Goal: Transaction & Acquisition: Purchase product/service

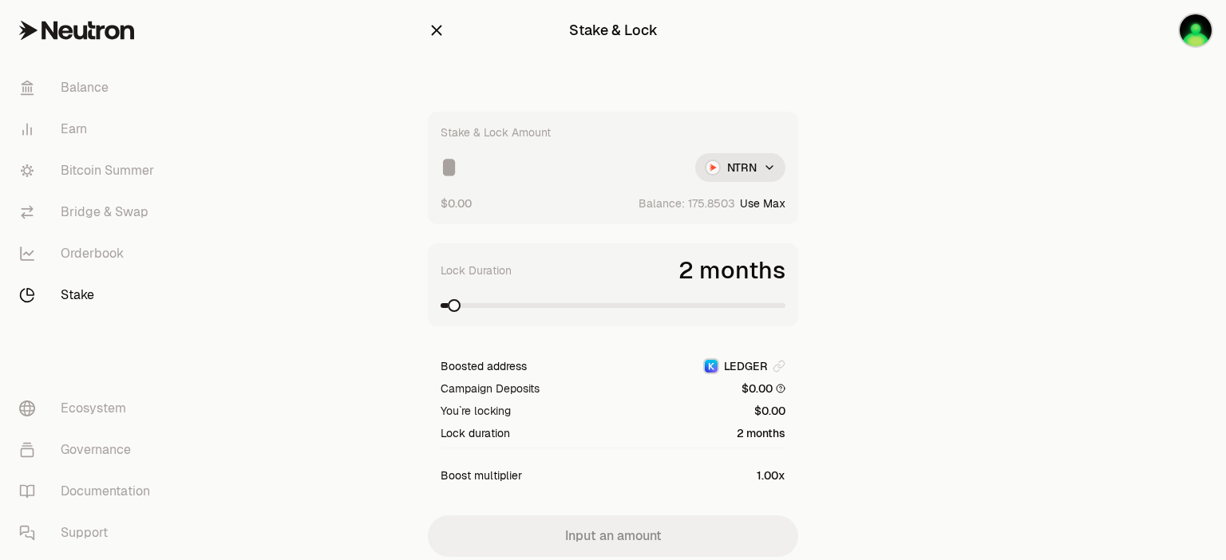
click at [767, 205] on button "Use Max" at bounding box center [762, 204] width 45 height 16
type input "**********"
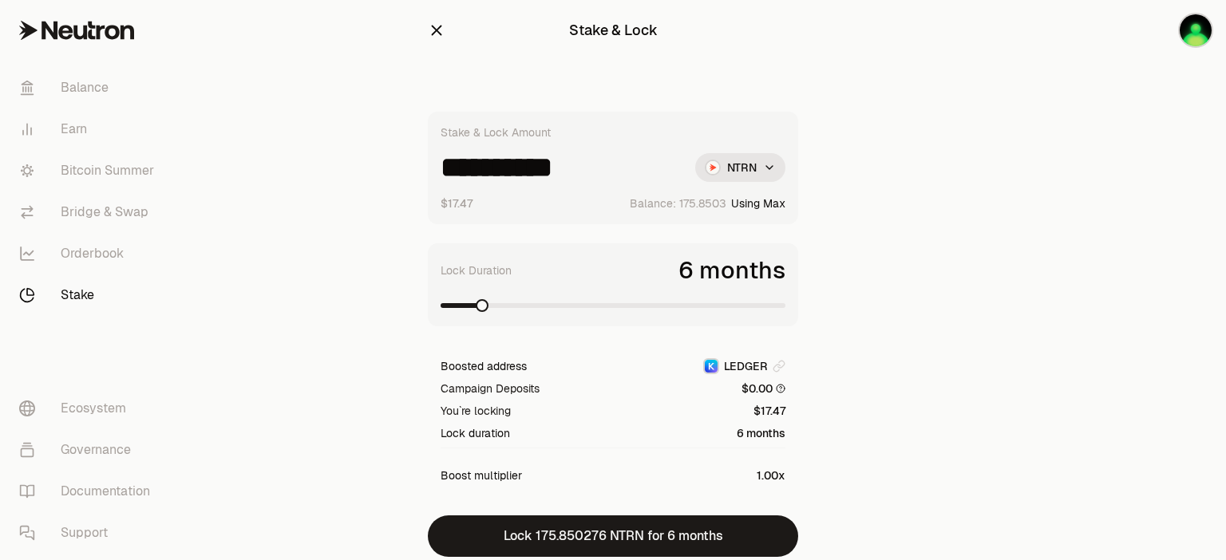
click at [476, 305] on span at bounding box center [482, 305] width 13 height 13
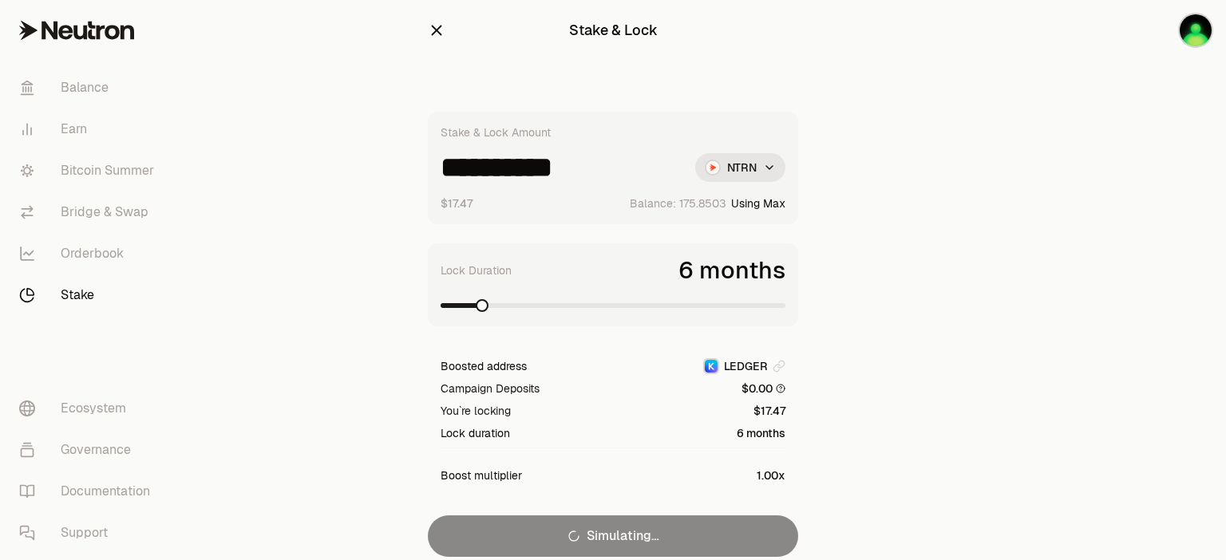
scroll to position [26, 0]
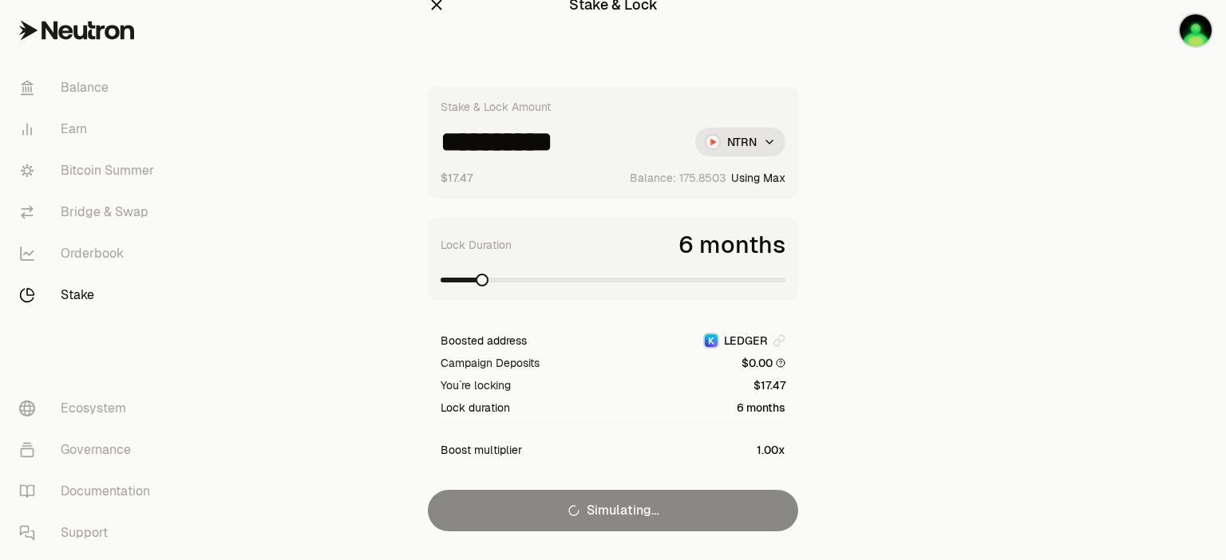
click at [557, 511] on div "**********" at bounding box center [613, 308] width 370 height 445
click at [113, 162] on link "Bitcoin Summer" at bounding box center [89, 170] width 166 height 41
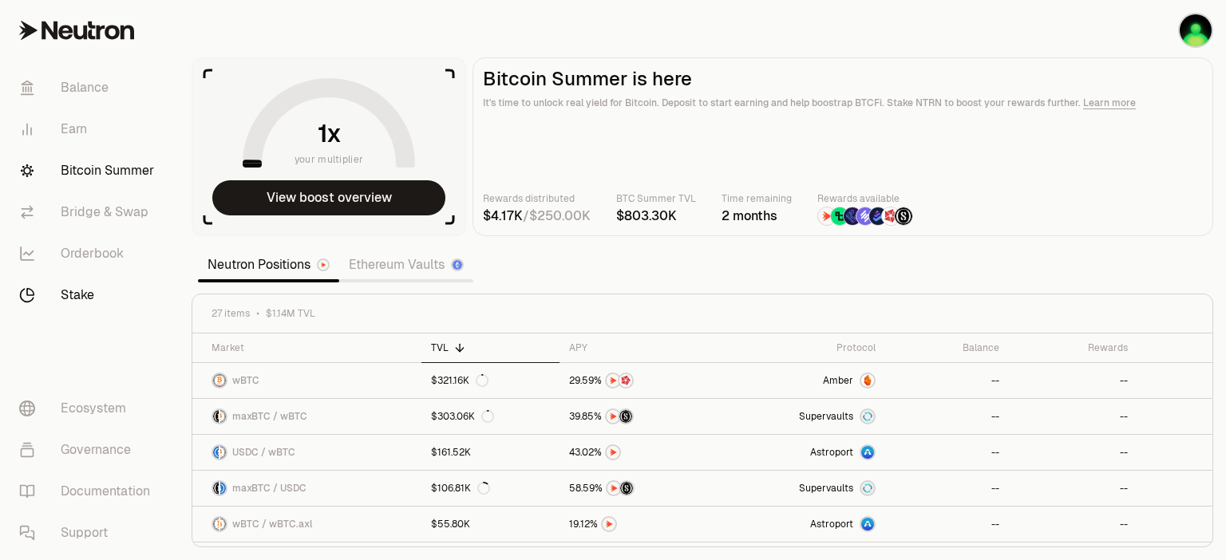
click at [98, 288] on link "Stake" at bounding box center [89, 295] width 166 height 41
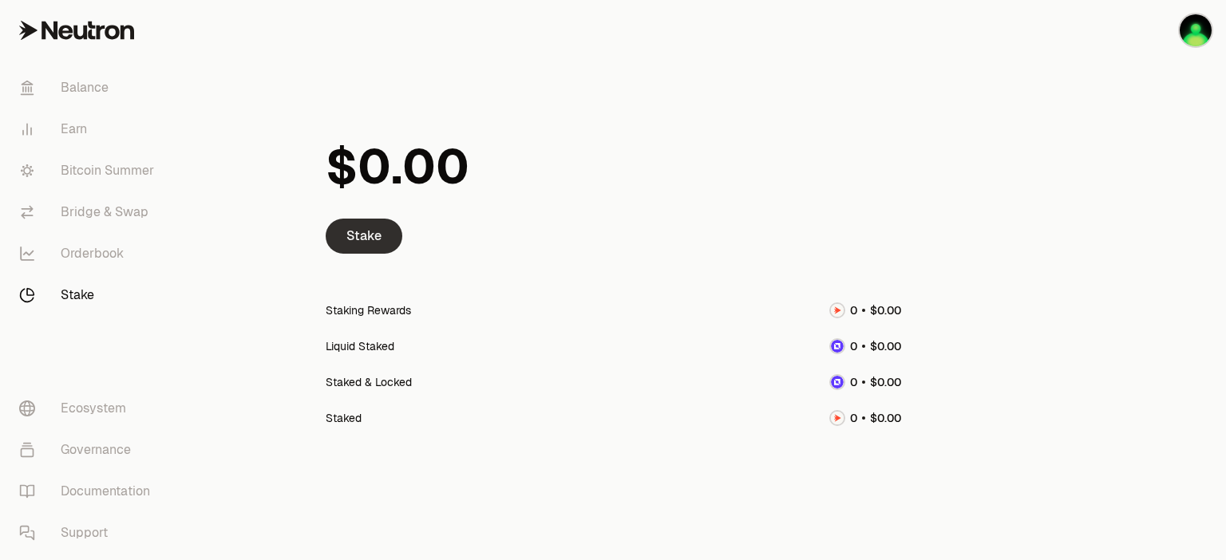
click at [368, 238] on link "Stake" at bounding box center [364, 236] width 77 height 35
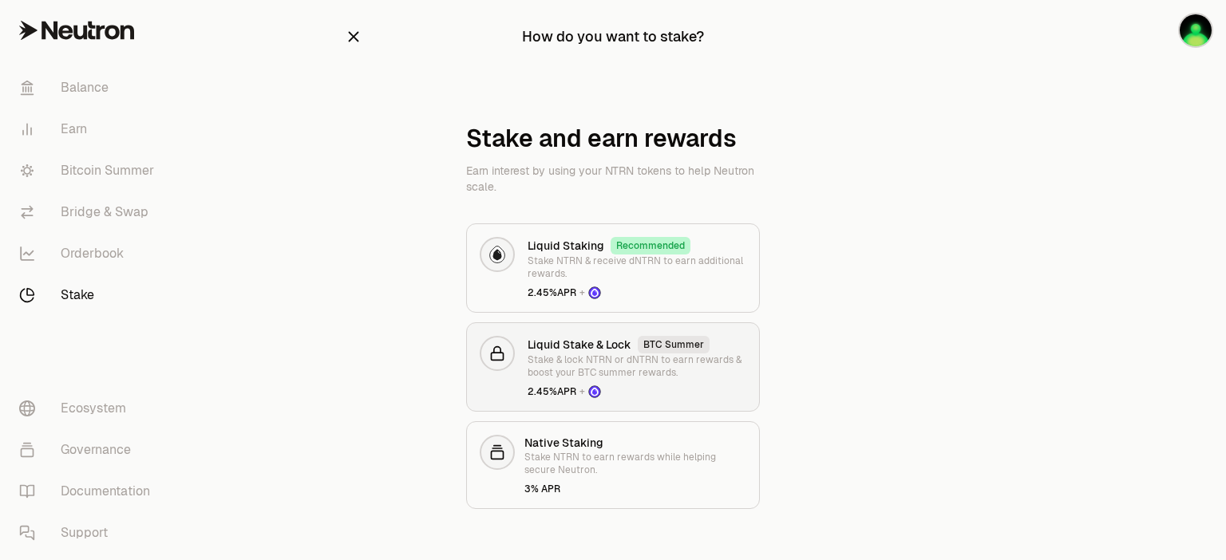
click at [659, 377] on div "Liquid Stake & Lock BTC Summer Stake & lock NTRN or dNTRN to earn rewards & boo…" at bounding box center [637, 367] width 219 height 62
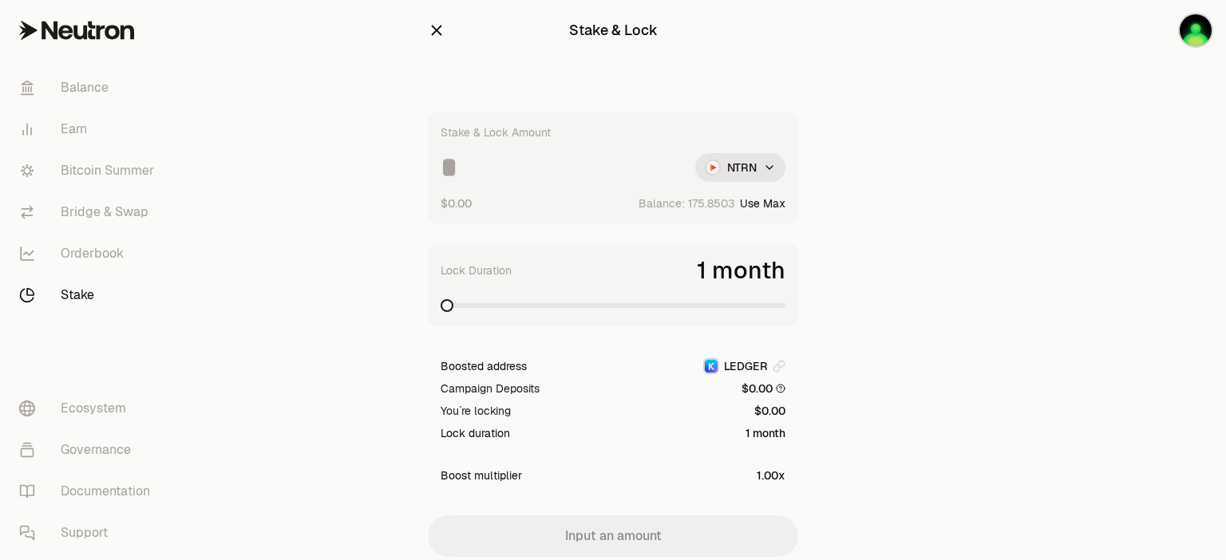
click at [771, 208] on button "Use Max" at bounding box center [762, 204] width 45 height 16
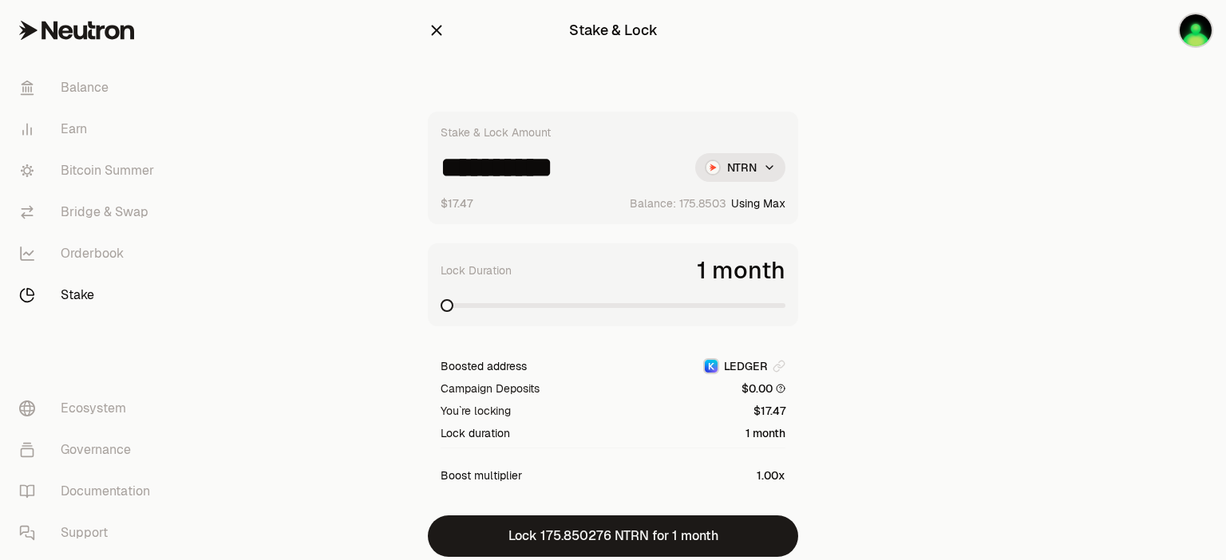
type input "**********"
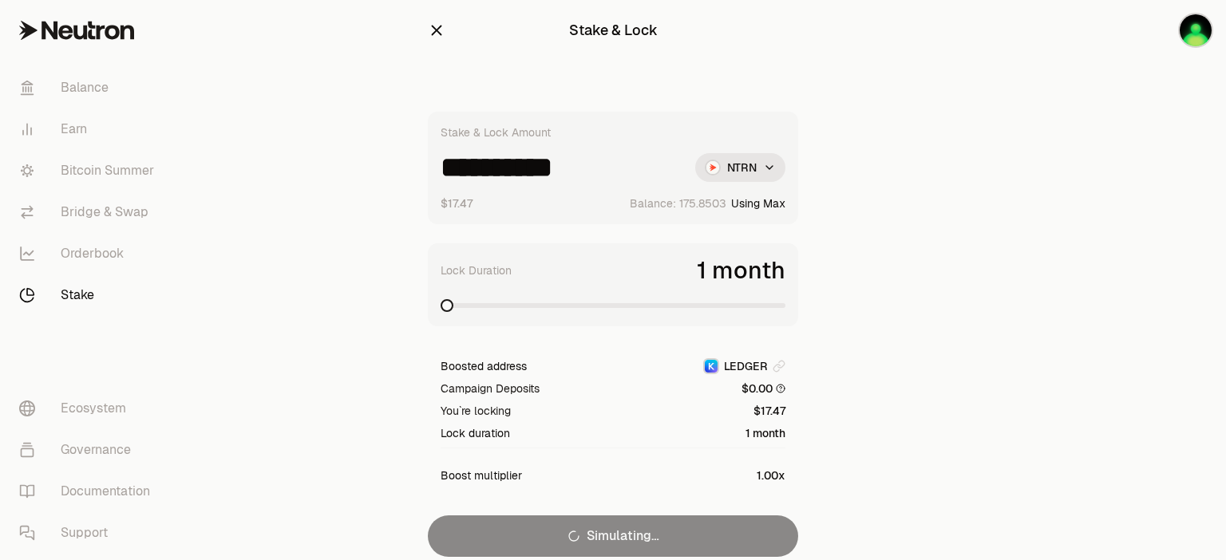
scroll to position [61, 0]
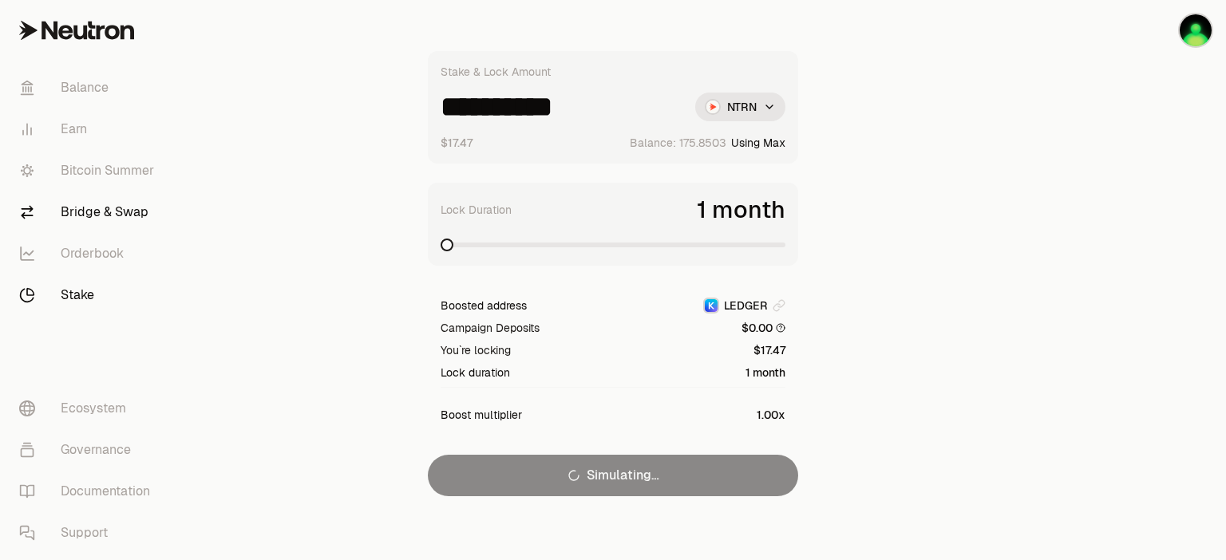
click at [128, 212] on link "Bridge & Swap" at bounding box center [89, 212] width 166 height 41
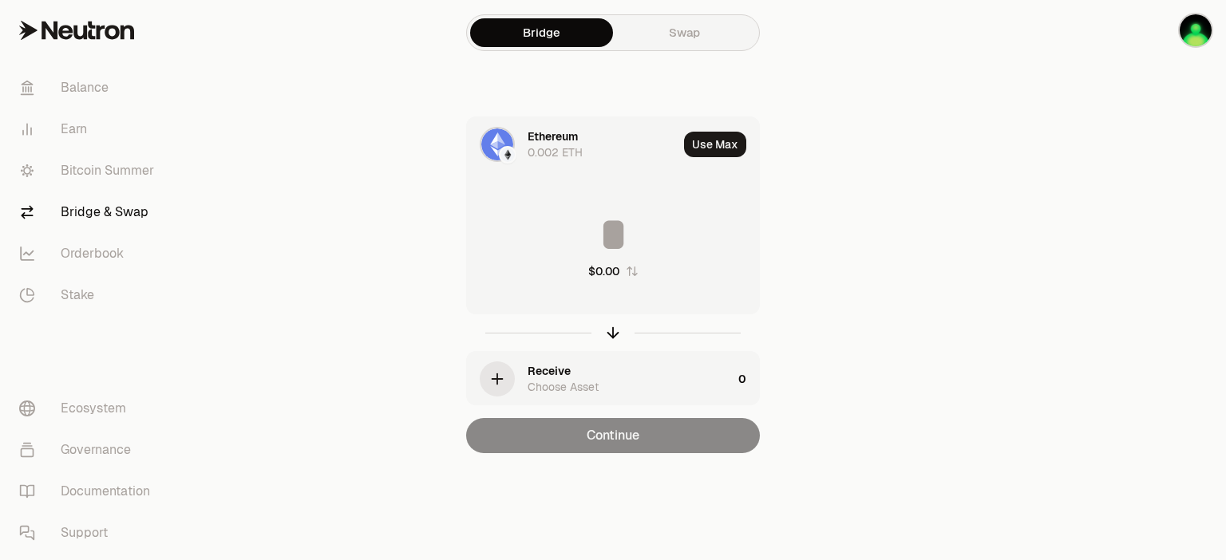
click at [556, 141] on div "Ethereum" at bounding box center [553, 136] width 50 height 16
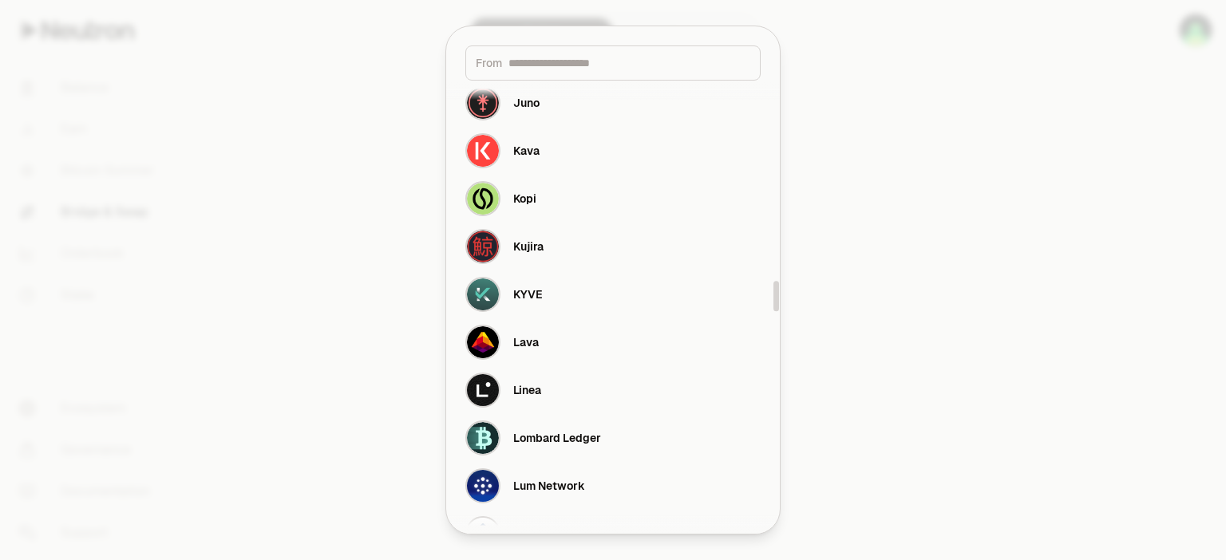
scroll to position [2994, 0]
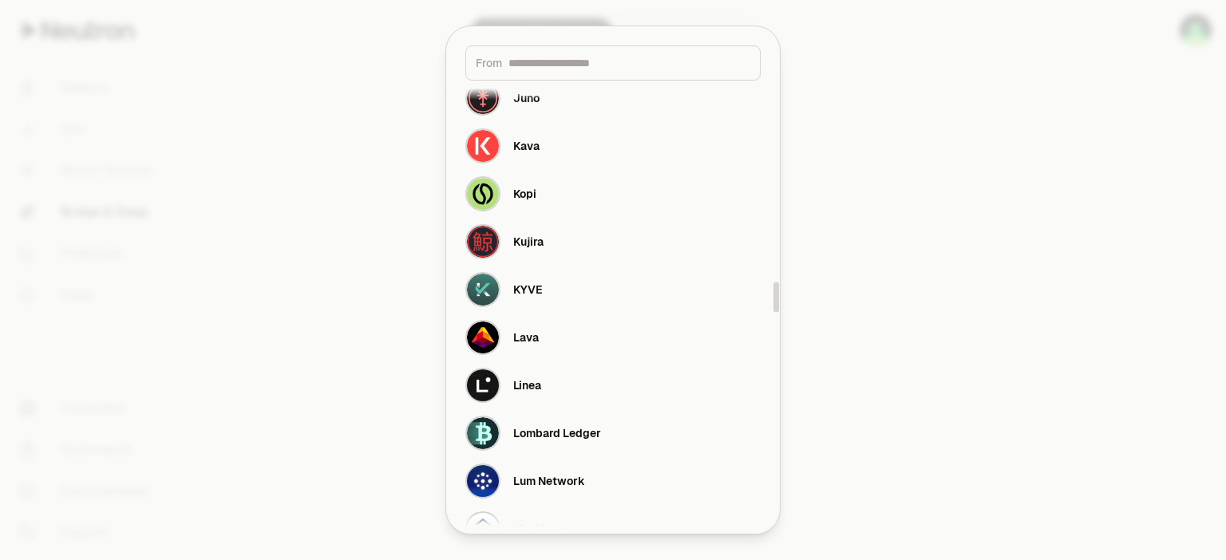
click at [605, 62] on input at bounding box center [629, 63] width 242 height 16
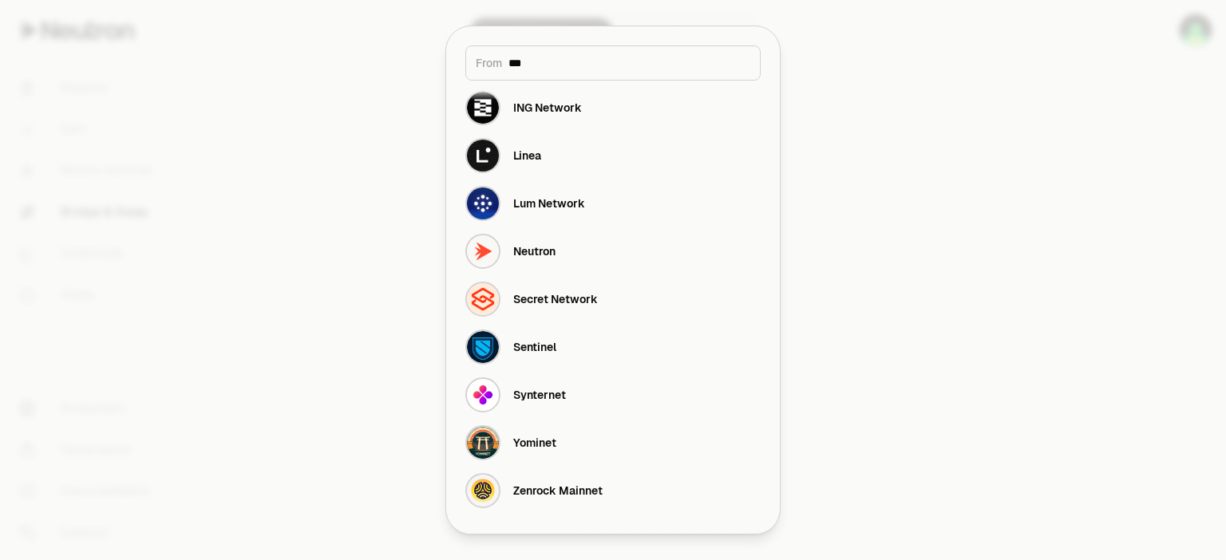
scroll to position [0, 0]
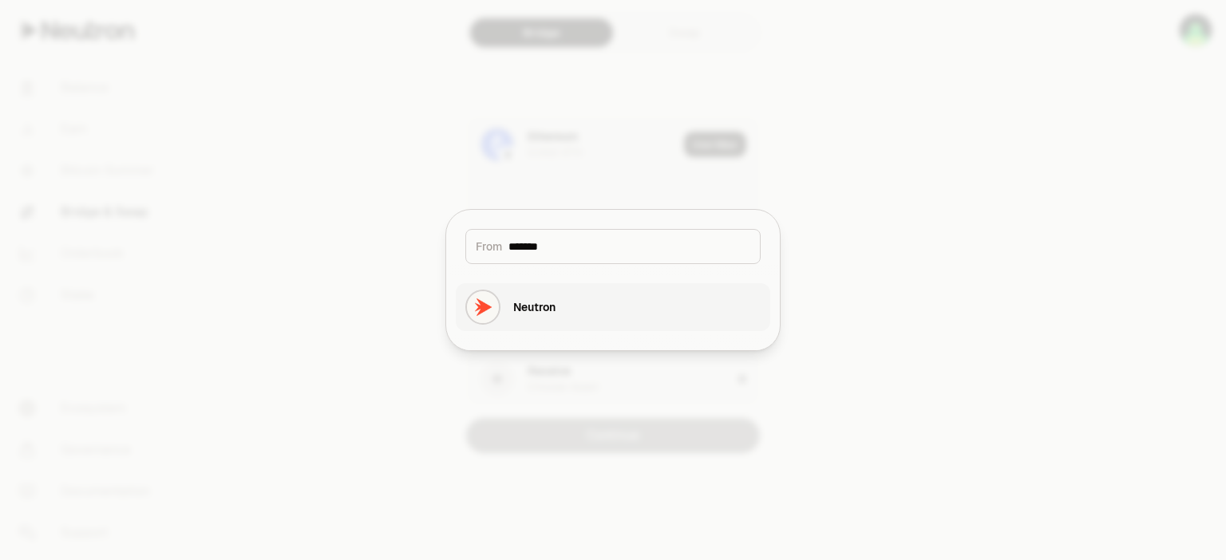
type input "*******"
click at [539, 290] on div "Neutron" at bounding box center [510, 307] width 90 height 35
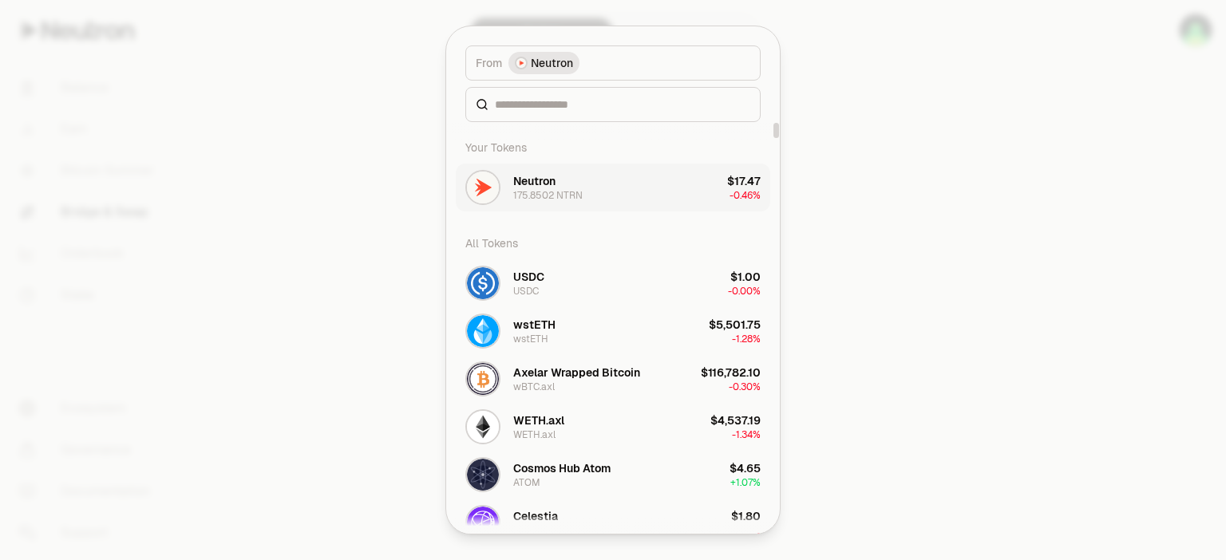
click at [653, 168] on button "Neutron 175.8502 NTRN $17.47 -0.46%" at bounding box center [613, 188] width 314 height 48
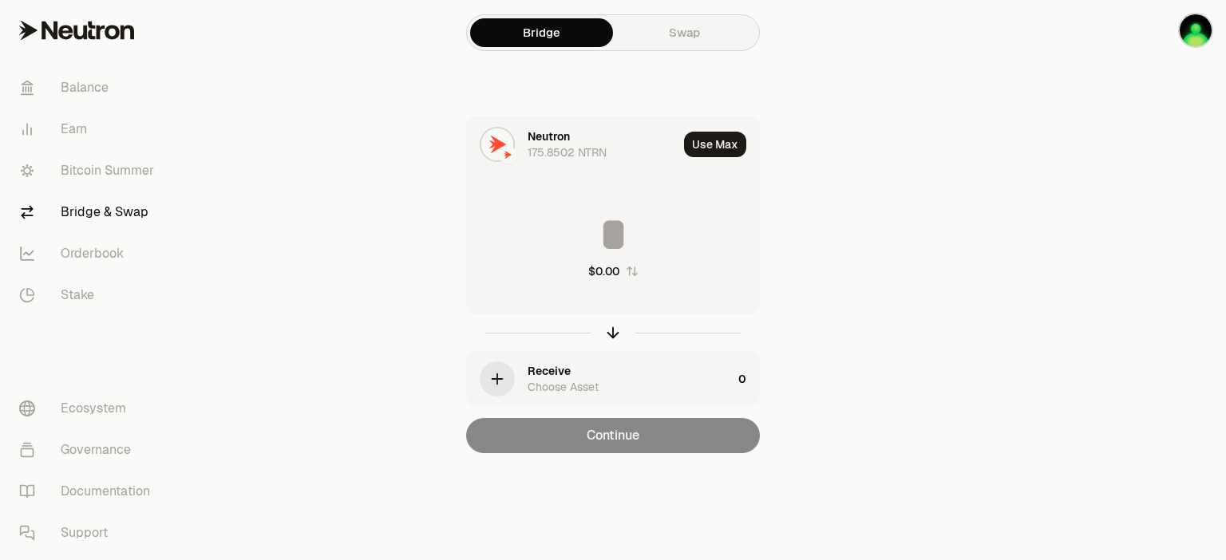
click at [591, 373] on div "Receive Choose Asset" at bounding box center [630, 379] width 204 height 32
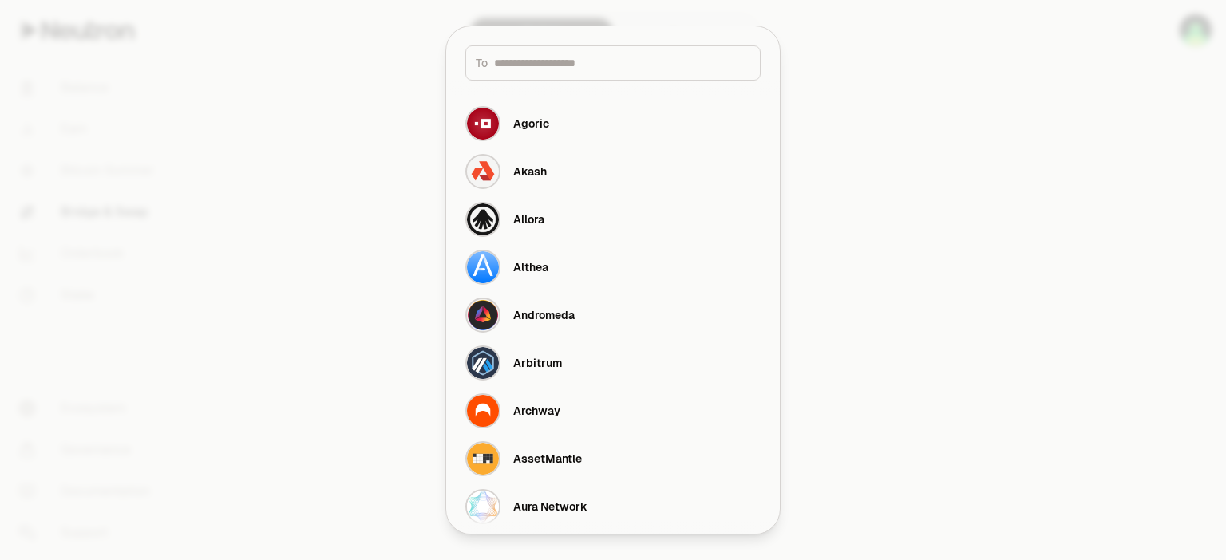
click at [588, 70] on input at bounding box center [622, 63] width 256 height 16
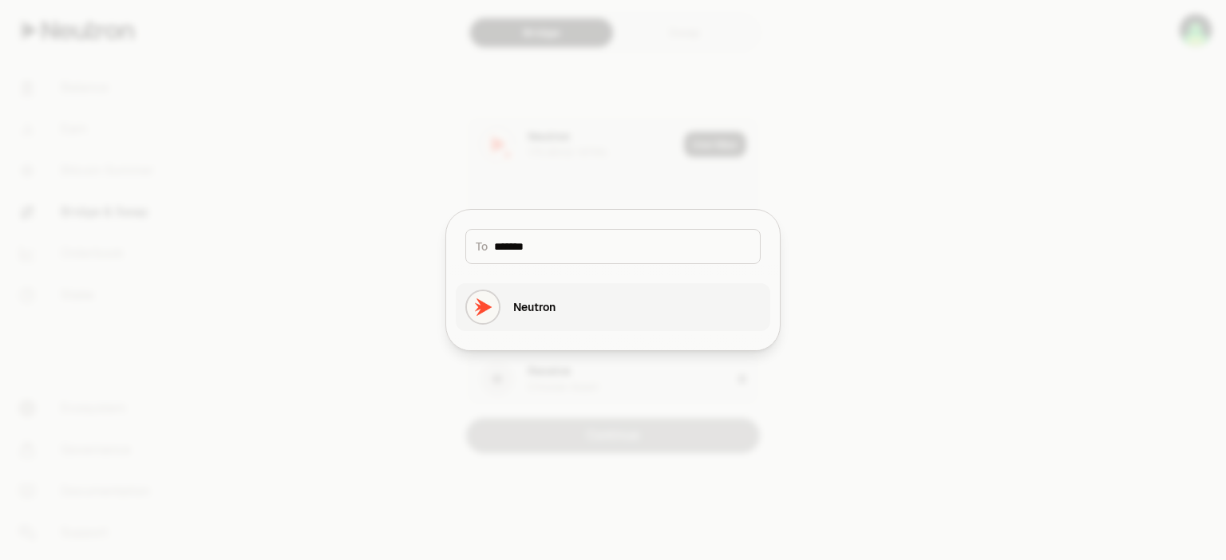
type input "*******"
click at [535, 301] on div "Neutron" at bounding box center [534, 307] width 42 height 16
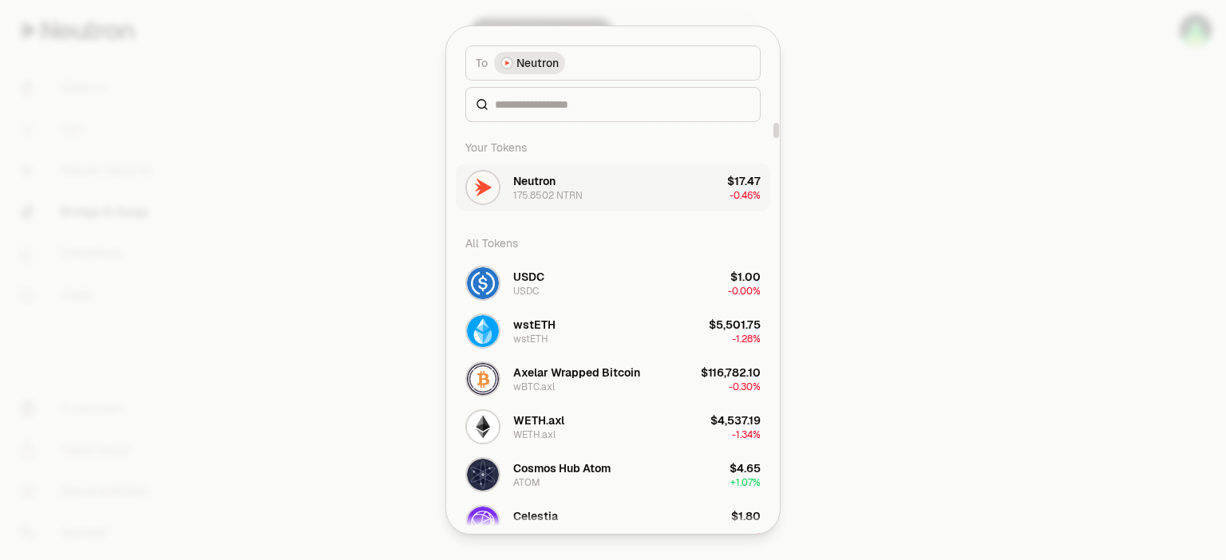
click at [586, 179] on button "Neutron 175.8502 NTRN $17.47 -0.46%" at bounding box center [613, 188] width 314 height 48
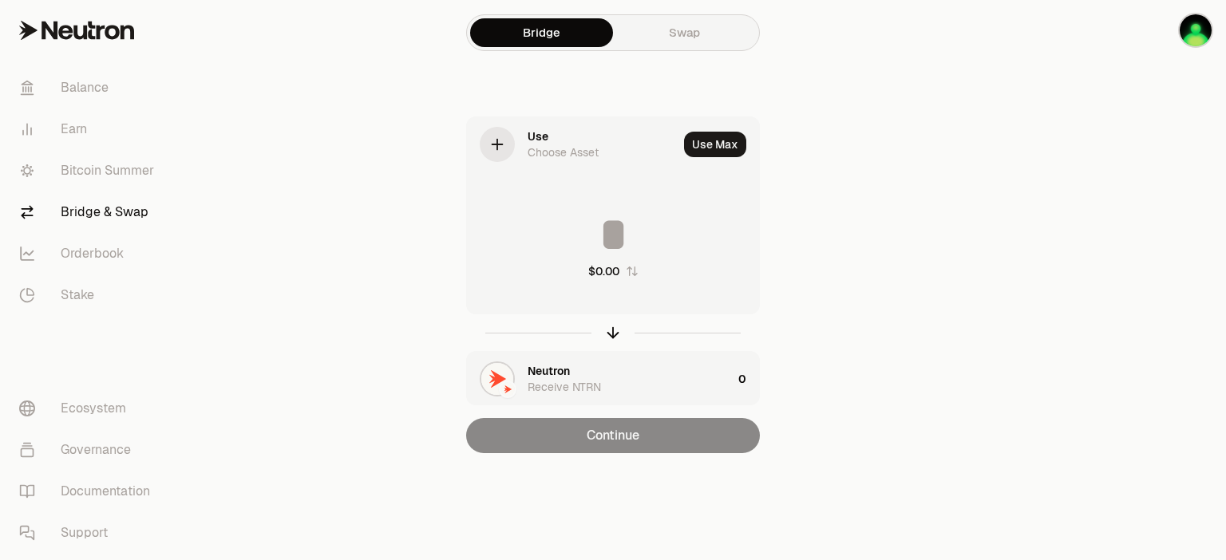
click at [673, 35] on link "Swap" at bounding box center [684, 32] width 143 height 29
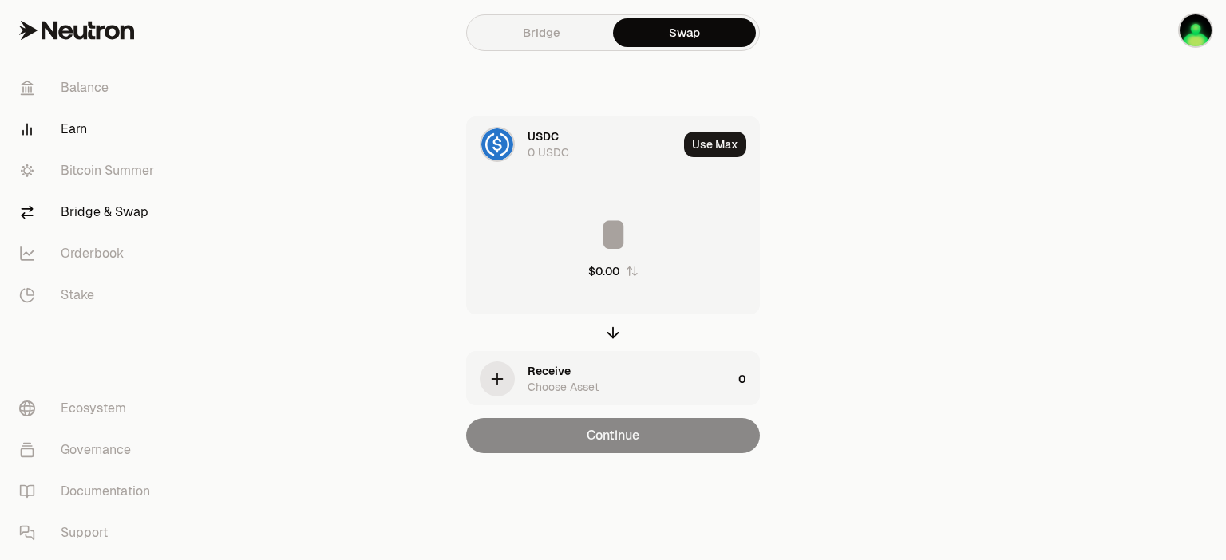
click at [69, 127] on link "Earn" at bounding box center [89, 129] width 166 height 41
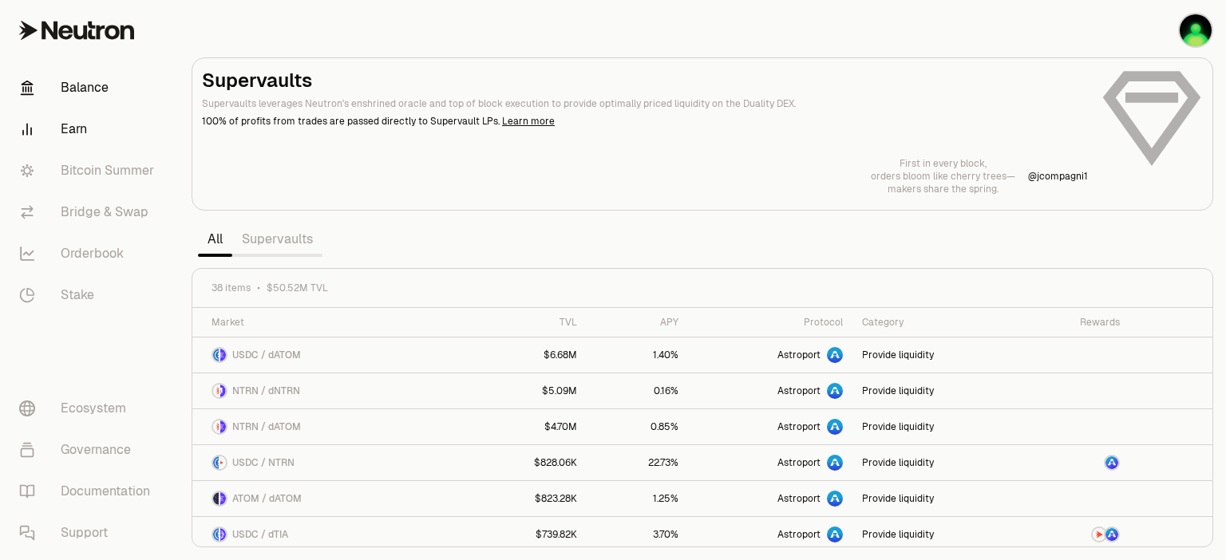
click at [99, 93] on link "Balance" at bounding box center [89, 87] width 166 height 41
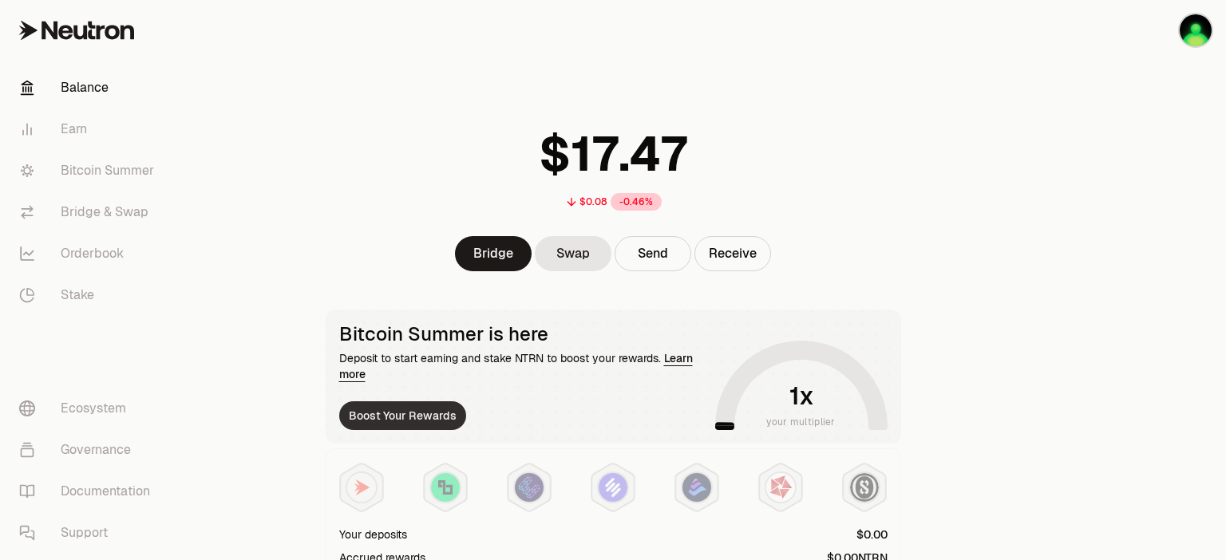
click at [413, 420] on button "Boost Your Rewards" at bounding box center [402, 415] width 127 height 29
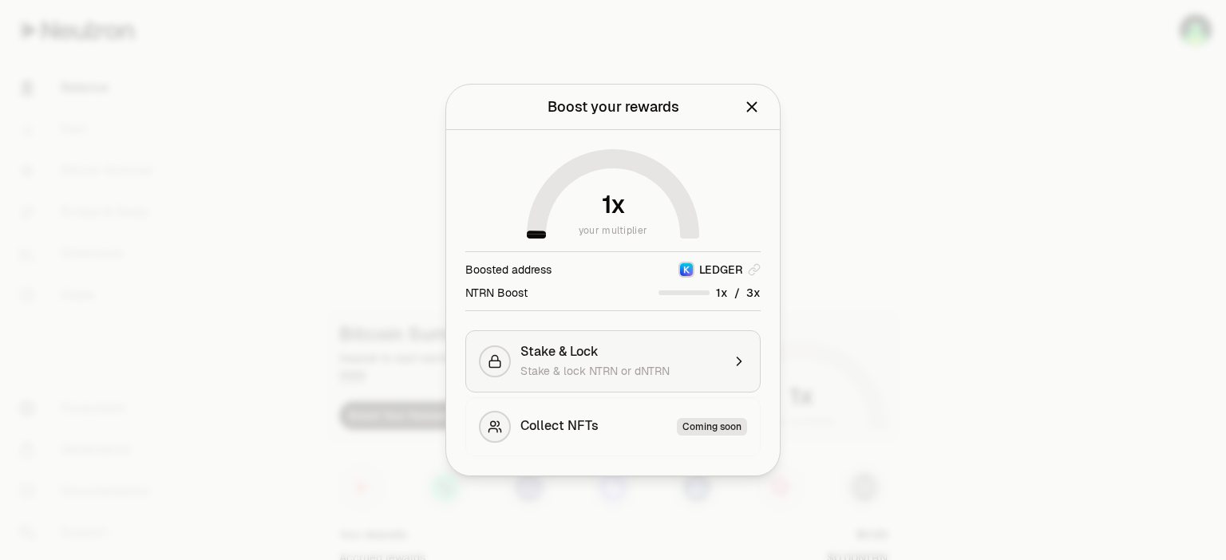
click at [723, 351] on button "Stake & Lock Stake & lock NTRN or dNTRN" at bounding box center [612, 361] width 295 height 62
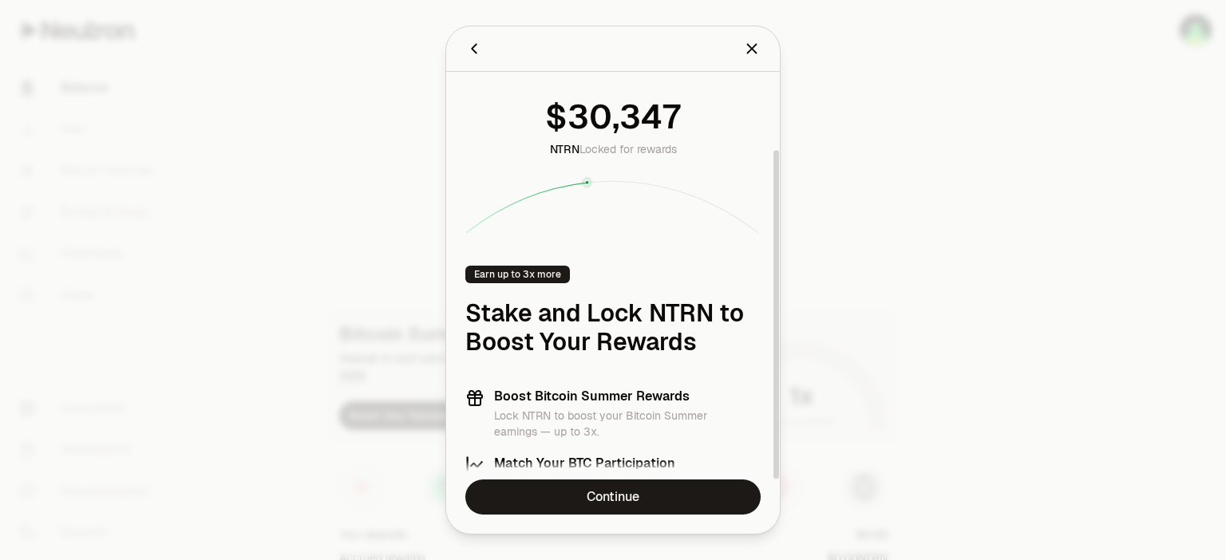
scroll to position [96, 0]
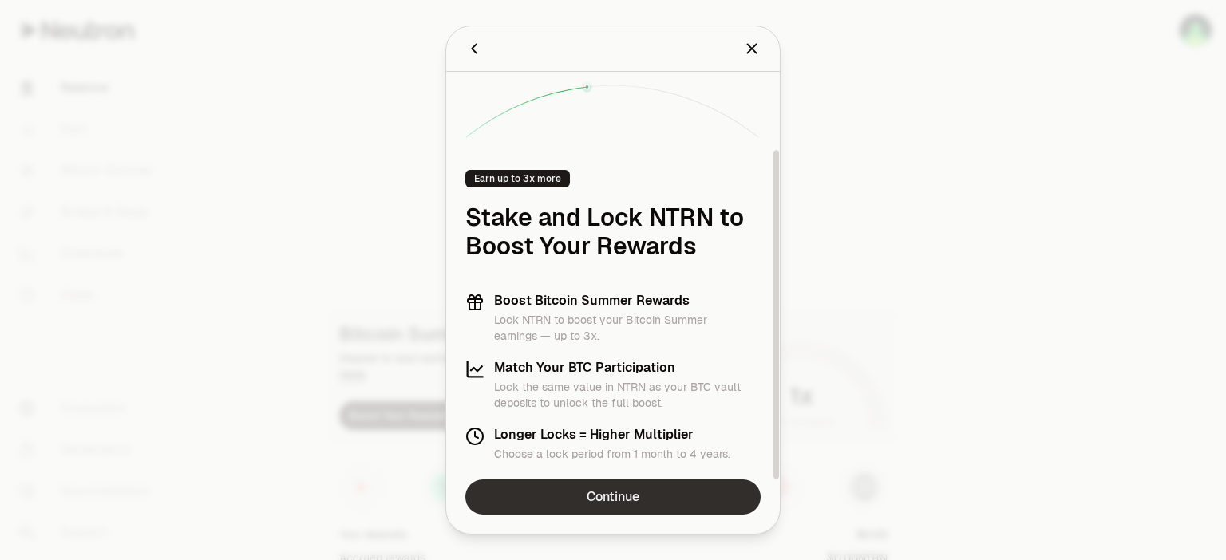
click at [597, 493] on link "Continue" at bounding box center [612, 497] width 295 height 35
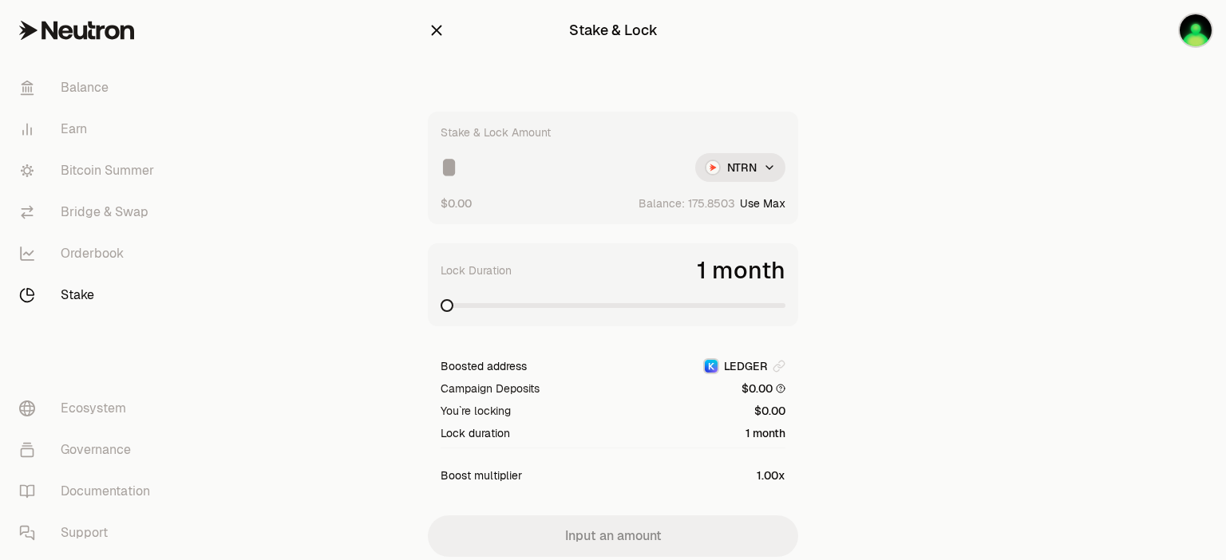
click at [536, 168] on input at bounding box center [562, 167] width 242 height 29
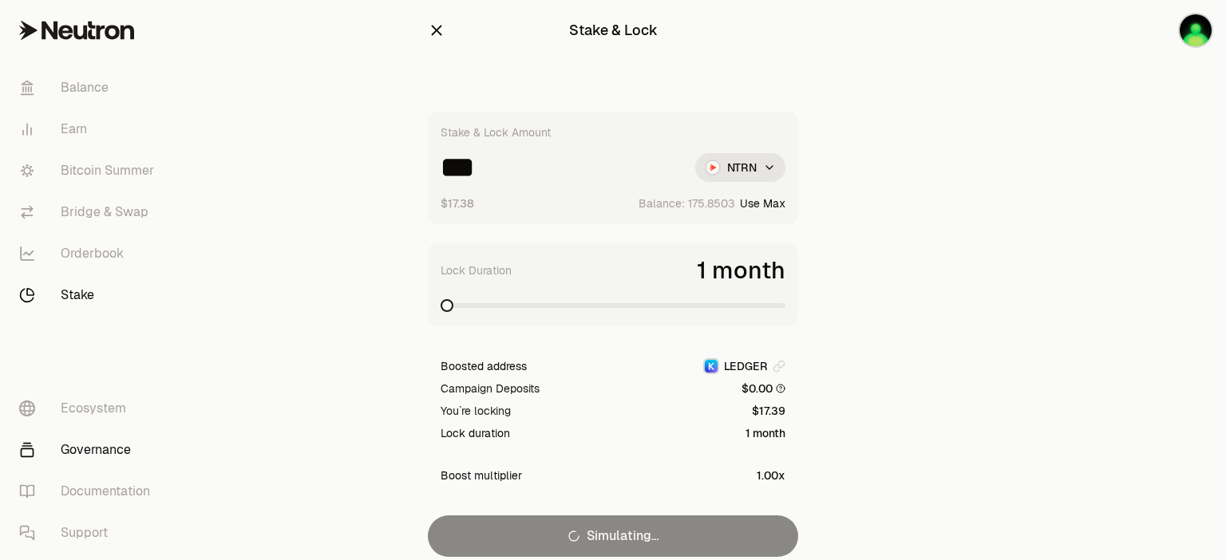
click at [89, 450] on link "Governance" at bounding box center [89, 449] width 166 height 41
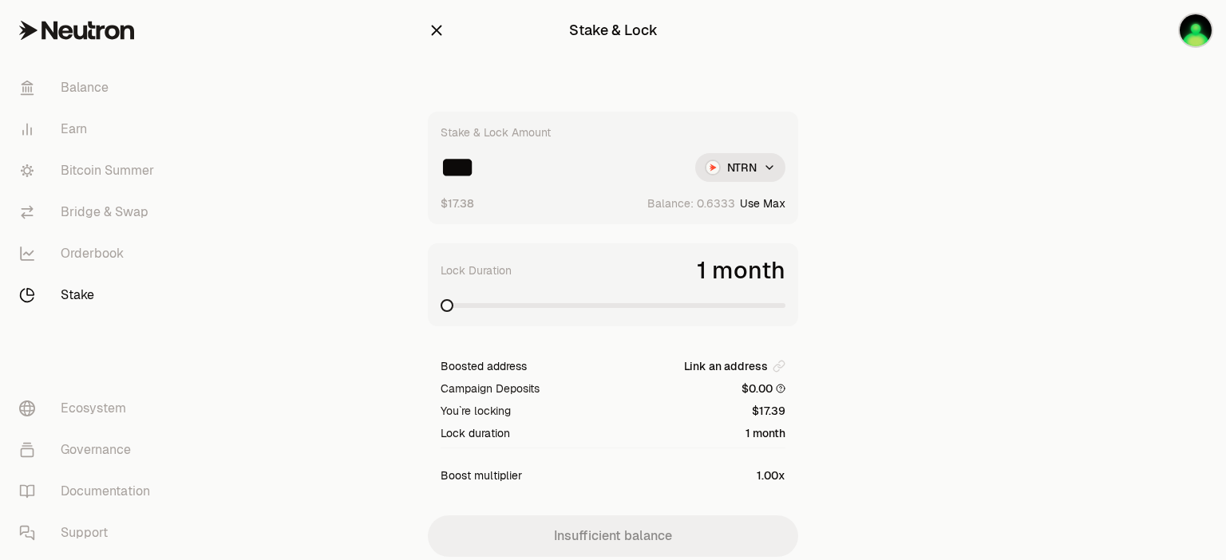
click at [482, 304] on span at bounding box center [613, 305] width 345 height 5
click at [779, 204] on button "Use Max" at bounding box center [762, 204] width 45 height 16
type input "********"
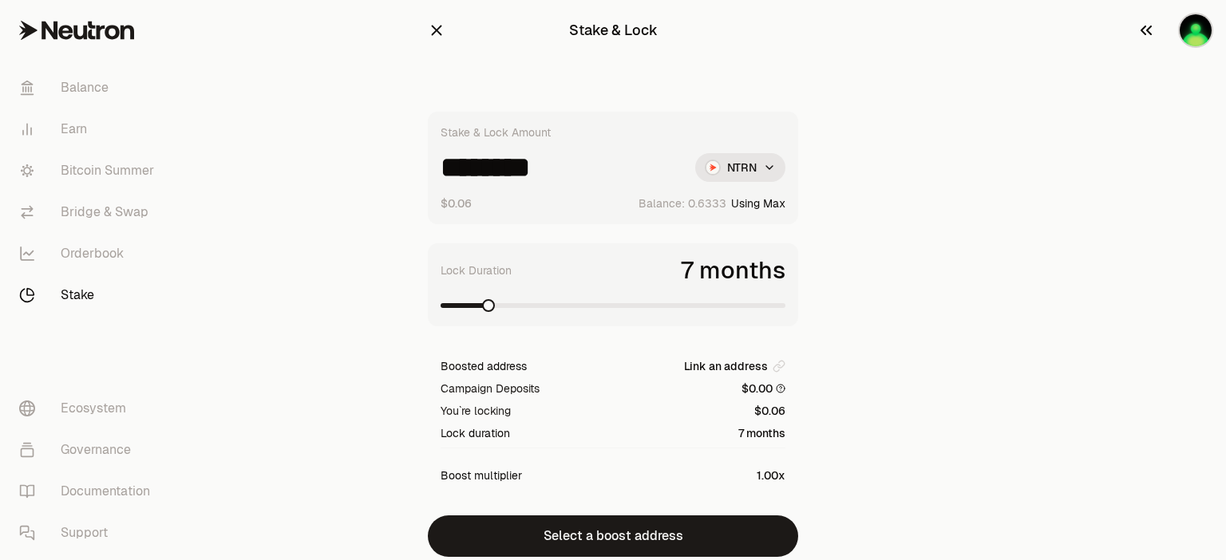
click at [1210, 41] on button "button" at bounding box center [1175, 30] width 102 height 61
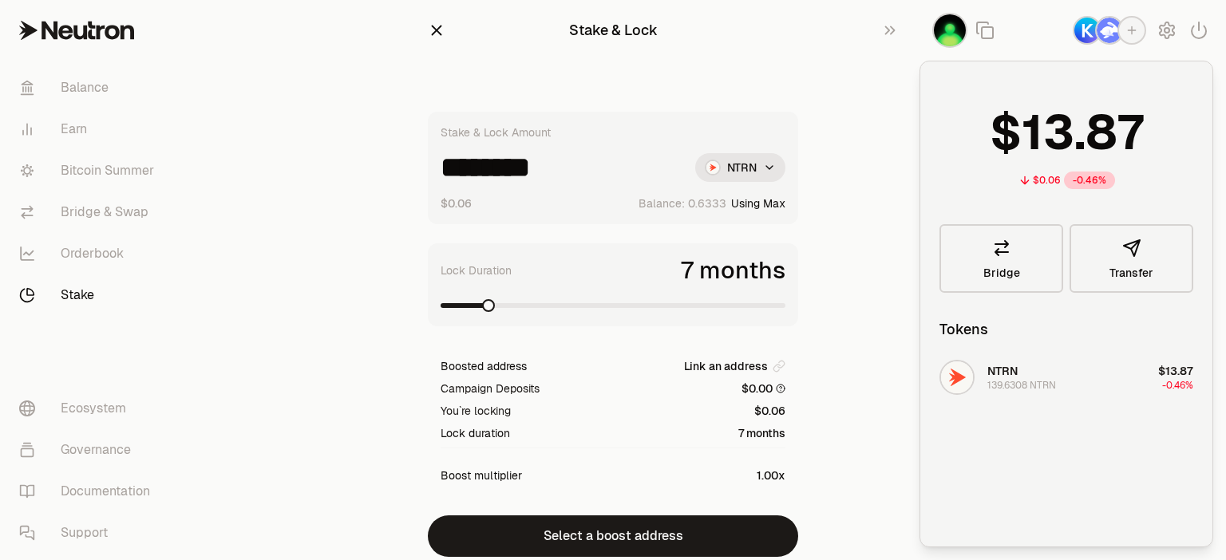
click at [875, 338] on section "Stake & Lock Stake & Lock Amount ******** NTRN $0.06 Balance: Using Max Lock Du…" at bounding box center [613, 310] width 614 height 621
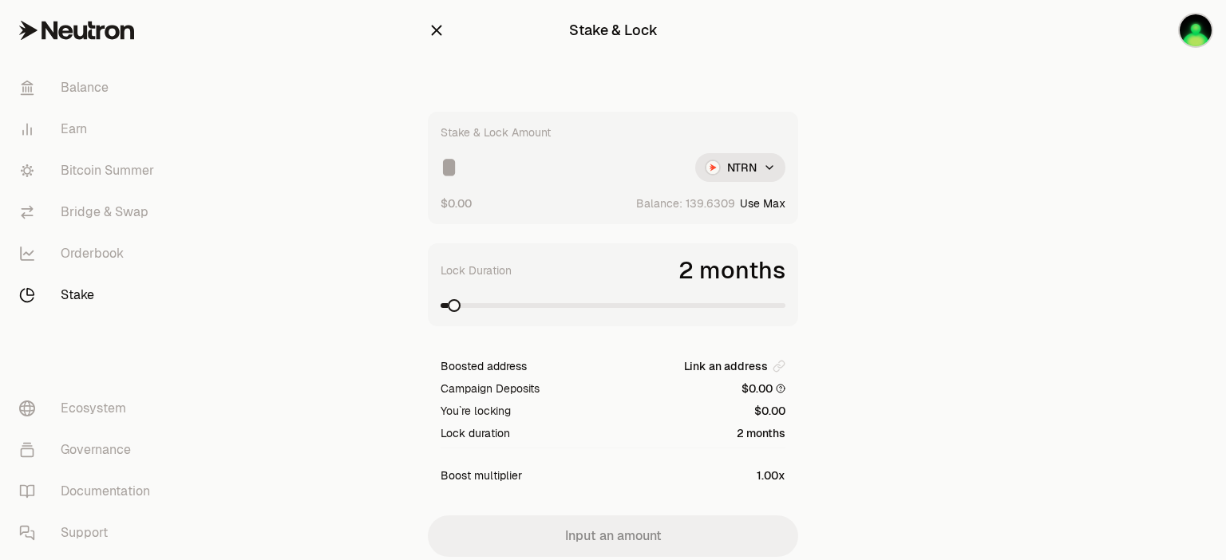
click at [750, 203] on button "Use Max" at bounding box center [762, 204] width 45 height 16
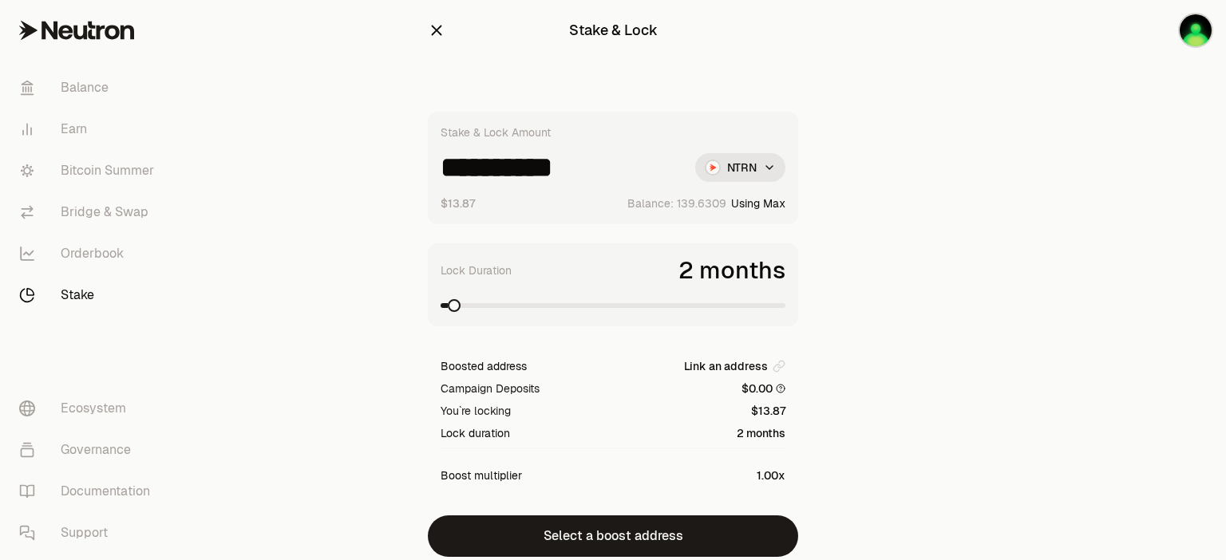
drag, startPoint x: 477, startPoint y: 170, endPoint x: 674, endPoint y: 185, distance: 196.9
click at [674, 185] on div "**********" at bounding box center [613, 168] width 370 height 113
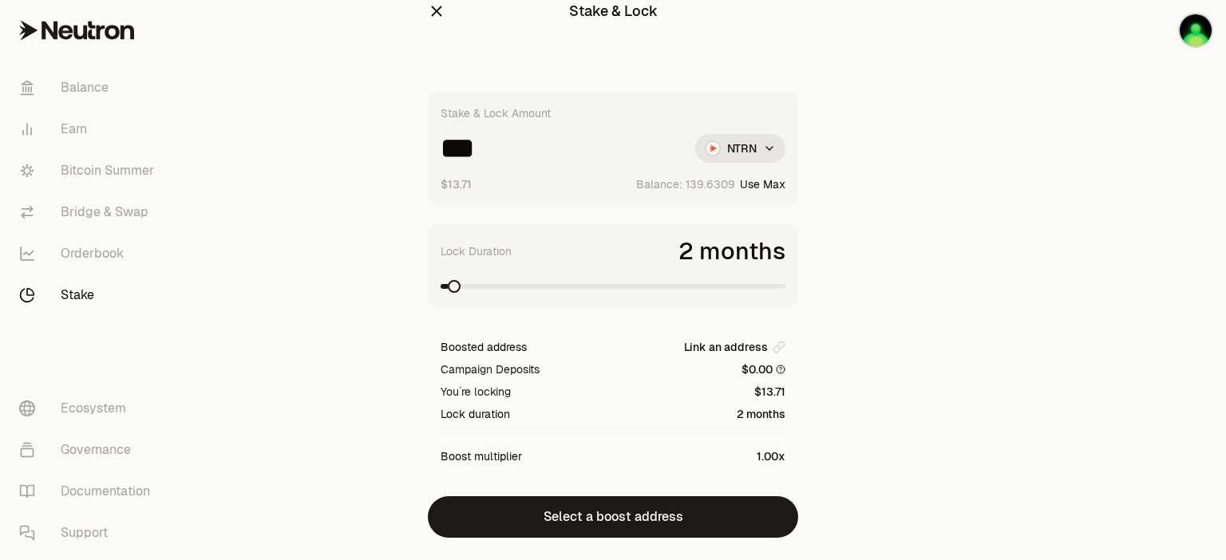
scroll to position [19, 0]
type input "***"
click at [496, 285] on span at bounding box center [613, 286] width 345 height 5
click at [785, 293] on span at bounding box center [779, 286] width 13 height 13
click at [479, 293] on span at bounding box center [482, 286] width 13 height 13
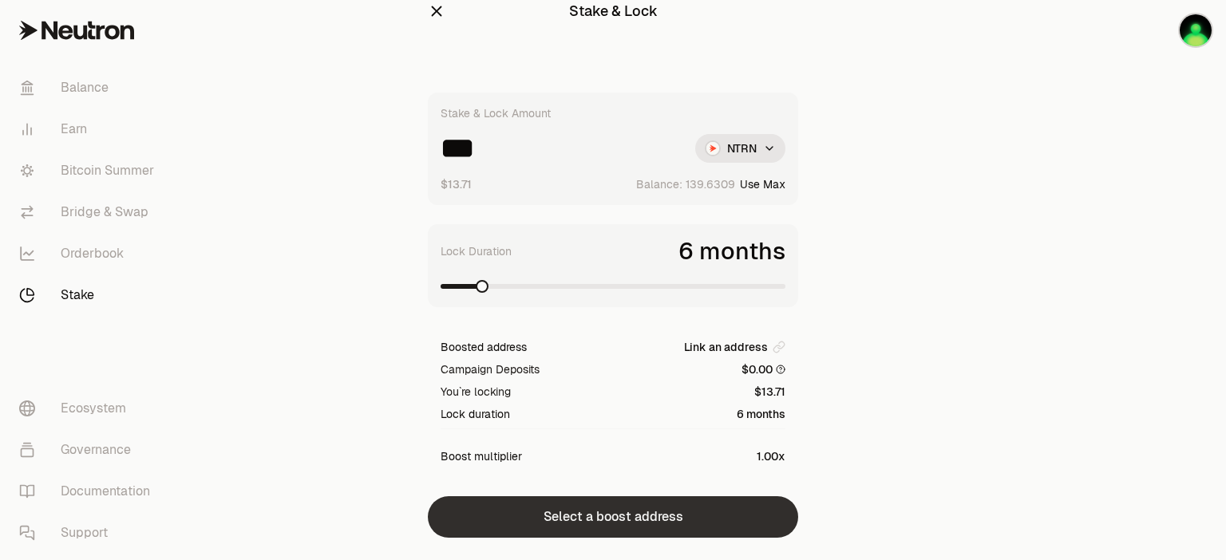
click at [689, 518] on button "Select a boost address" at bounding box center [613, 516] width 370 height 41
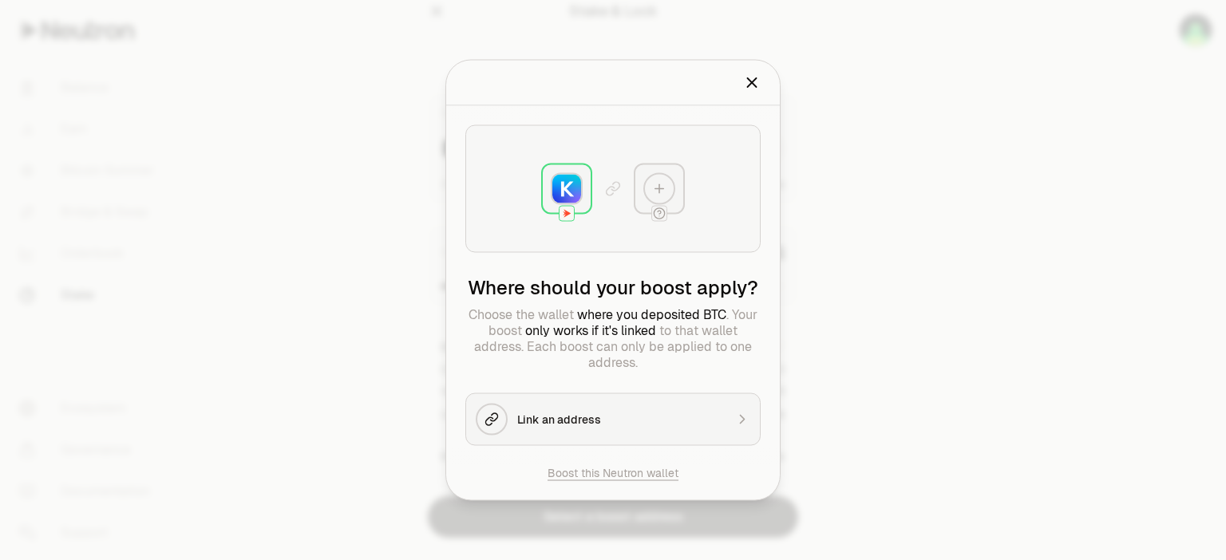
click at [846, 338] on div at bounding box center [613, 280] width 1226 height 560
